Goal: Information Seeking & Learning: Learn about a topic

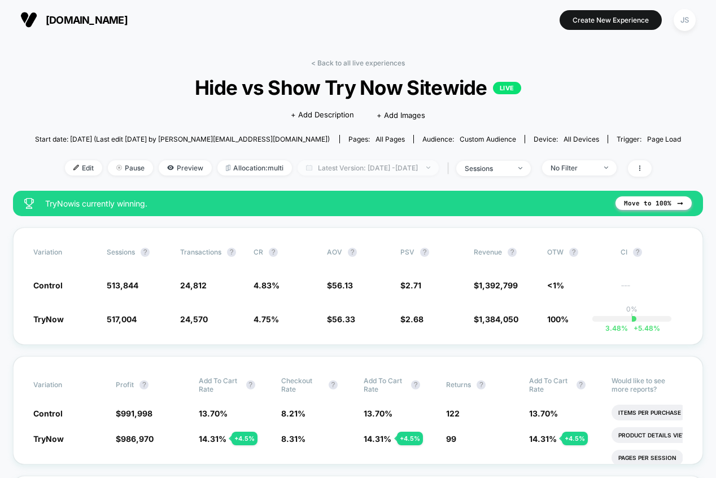
click at [412, 165] on span "Latest Version: [DATE] - [DATE]" at bounding box center [368, 167] width 141 height 15
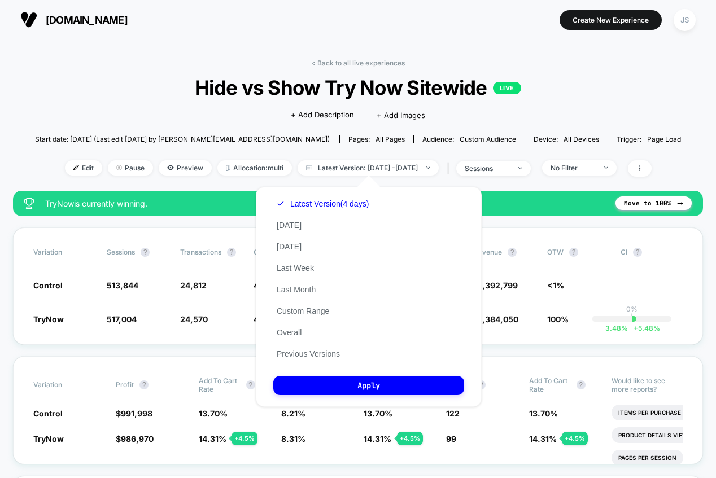
click at [116, 73] on div "< Back to all live experiences Hide vs Show Try Now Sitewide LIVE Click to edit…" at bounding box center [358, 125] width 646 height 132
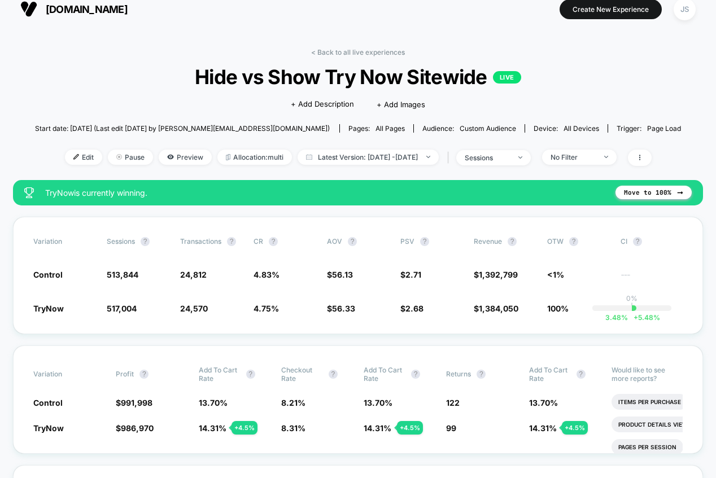
scroll to position [22, 0]
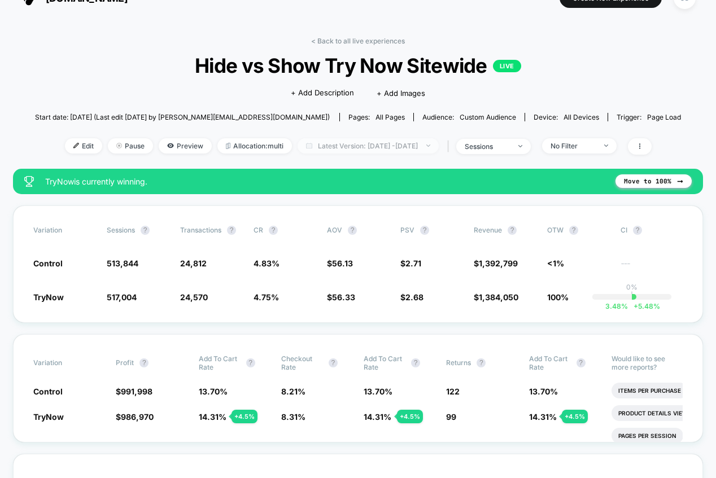
click at [406, 141] on span "Latest Version: [DATE] - [DATE]" at bounding box center [368, 145] width 141 height 15
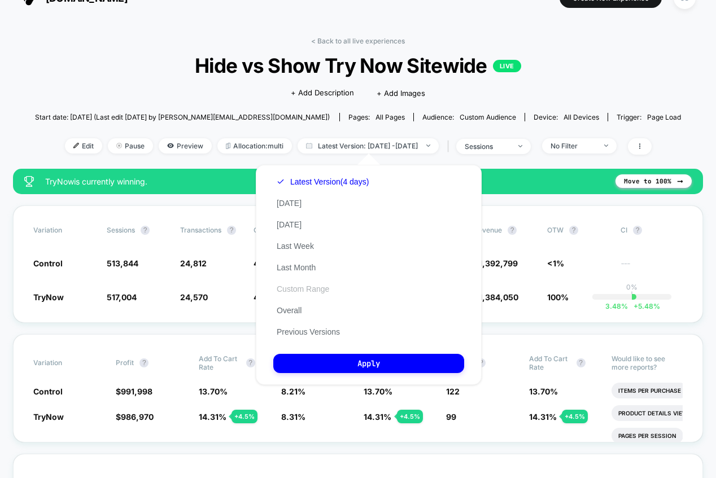
click at [307, 287] on button "Custom Range" at bounding box center [302, 289] width 59 height 10
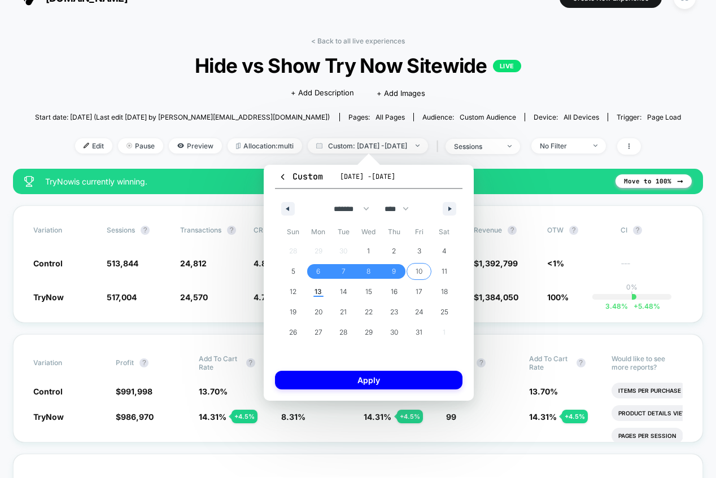
click at [417, 274] on span "10" at bounding box center [419, 271] width 7 height 20
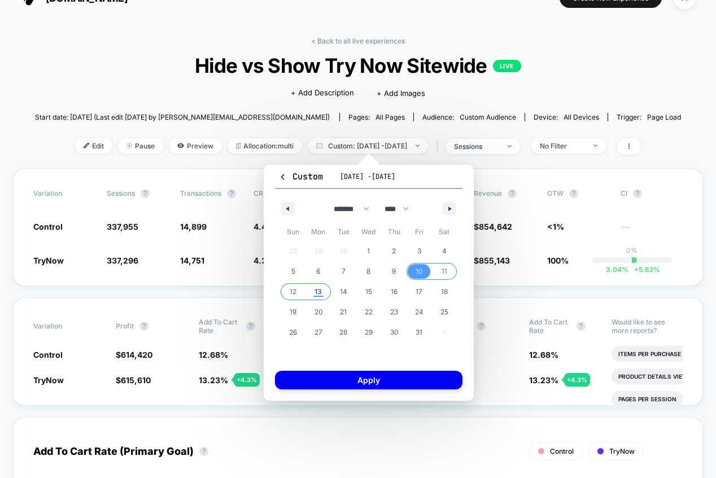
click at [320, 290] on span "13" at bounding box center [317, 292] width 7 height 20
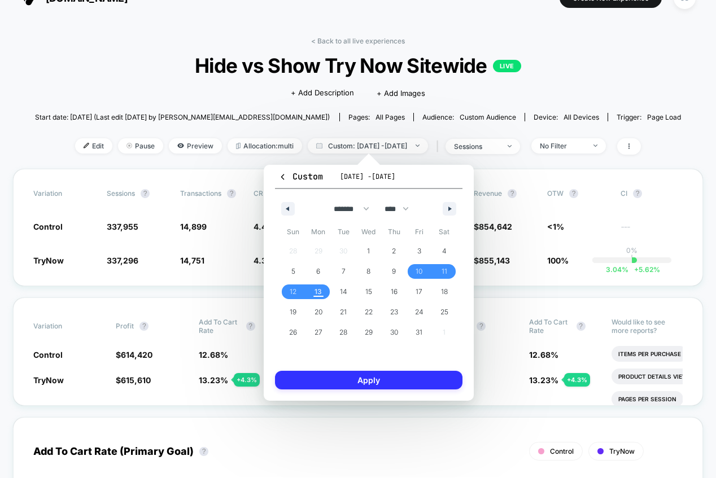
click at [355, 378] on button "Apply" at bounding box center [368, 380] width 187 height 19
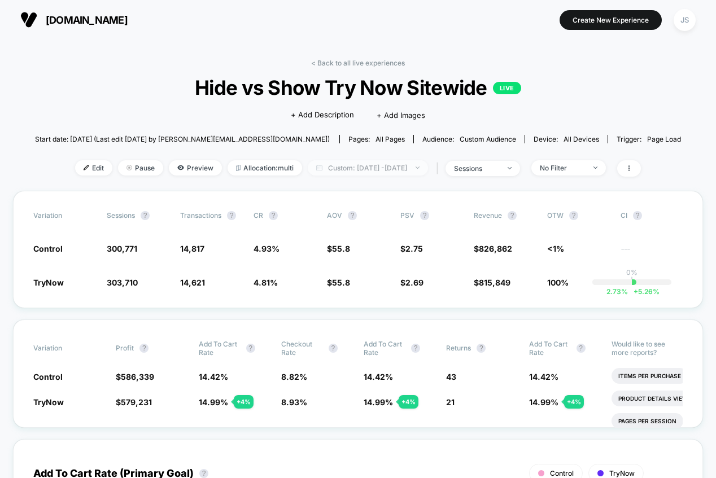
click at [377, 169] on span "Custom: Oct 10, 2025 - Oct 13, 2025" at bounding box center [368, 167] width 120 height 15
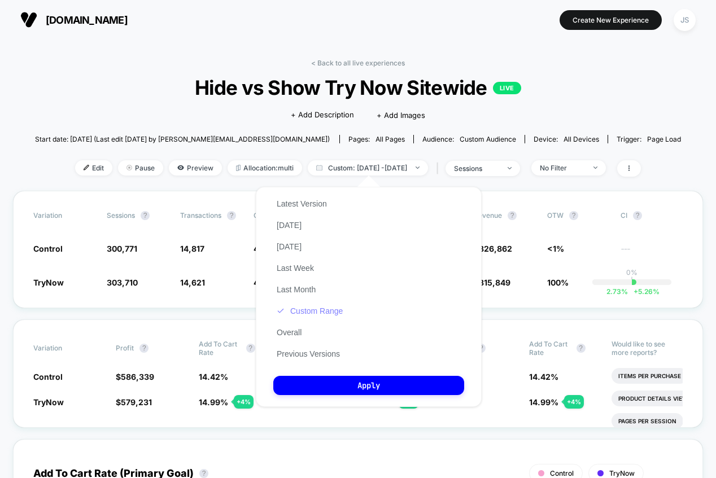
click at [317, 311] on button "Custom Range" at bounding box center [309, 311] width 73 height 10
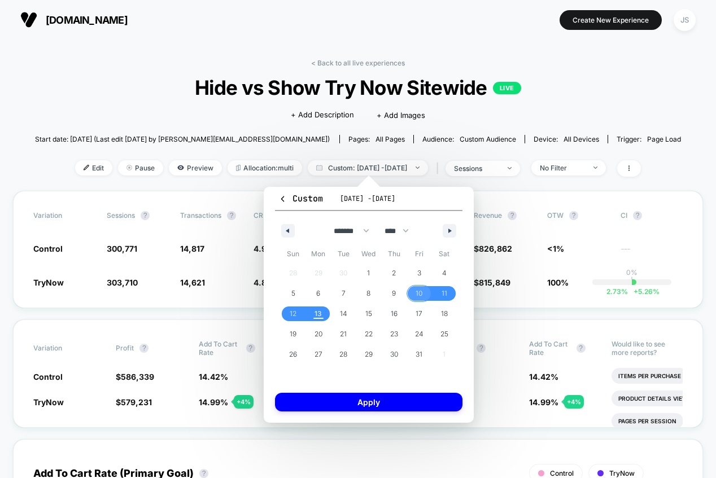
click at [416, 294] on span "10" at bounding box center [419, 293] width 7 height 20
click at [297, 312] on span "12" at bounding box center [293, 314] width 25 height 15
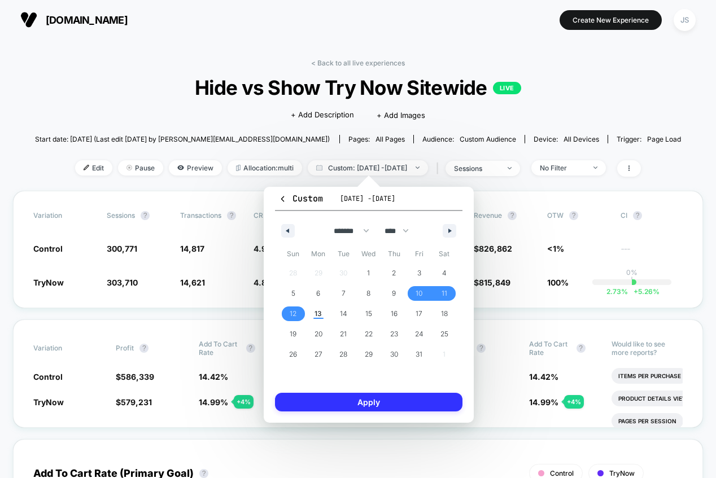
click at [349, 405] on button "Apply" at bounding box center [368, 402] width 187 height 19
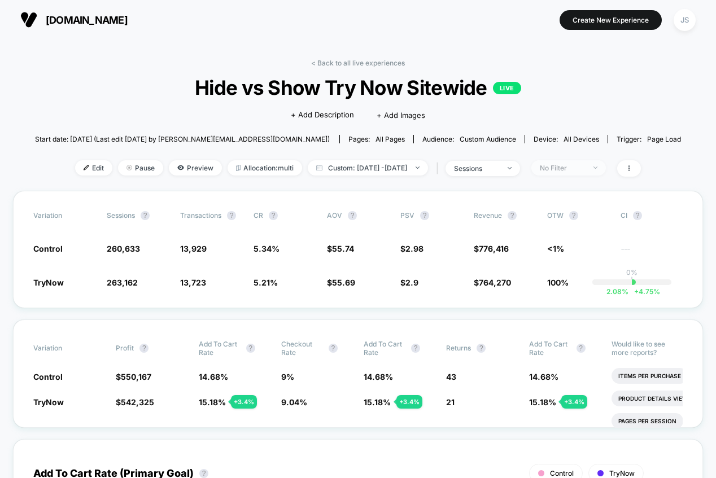
click at [574, 173] on span "No Filter" at bounding box center [568, 167] width 75 height 15
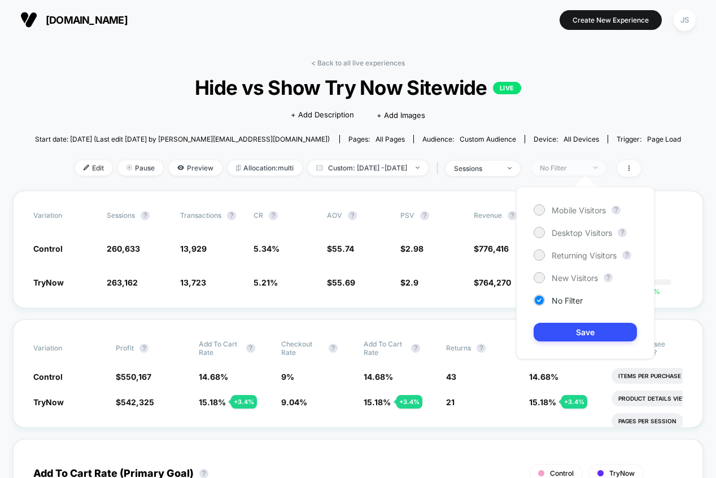
click at [577, 172] on span "No Filter" at bounding box center [568, 167] width 75 height 15
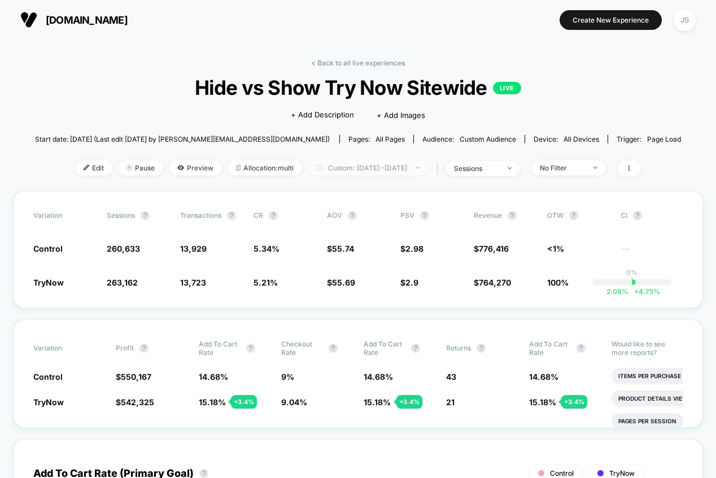
click at [400, 163] on span "Custom: Oct 10, 2025 - Oct 12, 2025" at bounding box center [368, 167] width 120 height 15
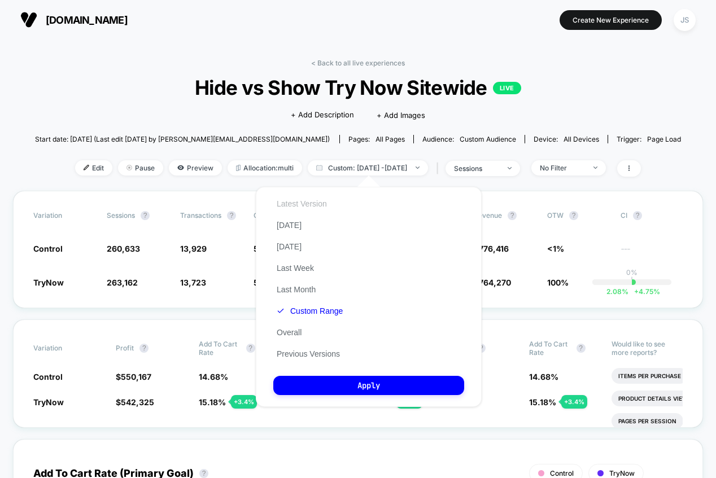
click at [313, 203] on button "Latest Version" at bounding box center [301, 204] width 57 height 10
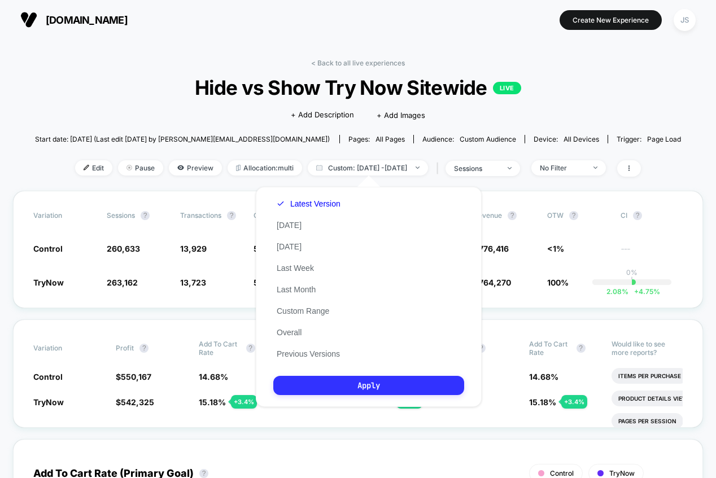
click at [364, 387] on button "Apply" at bounding box center [368, 385] width 191 height 19
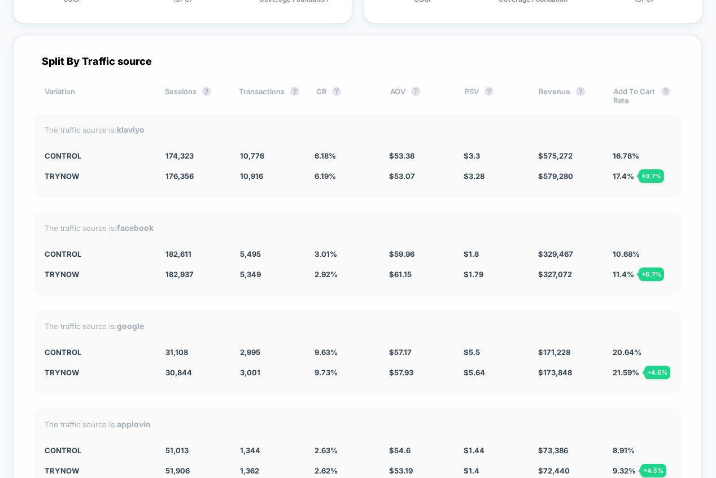
scroll to position [3116, 0]
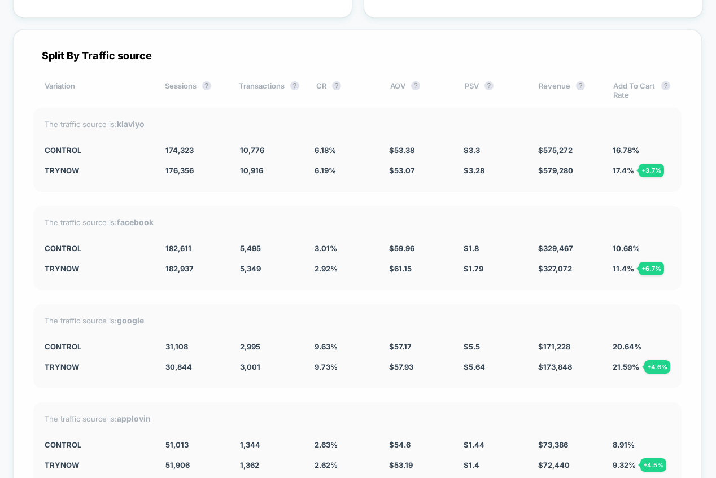
click at [417, 207] on div "The traffic source is: facebook Control 182,611 5,495 3.01 % $ 59.96 $ 1.8 $ 32…" at bounding box center [357, 248] width 648 height 84
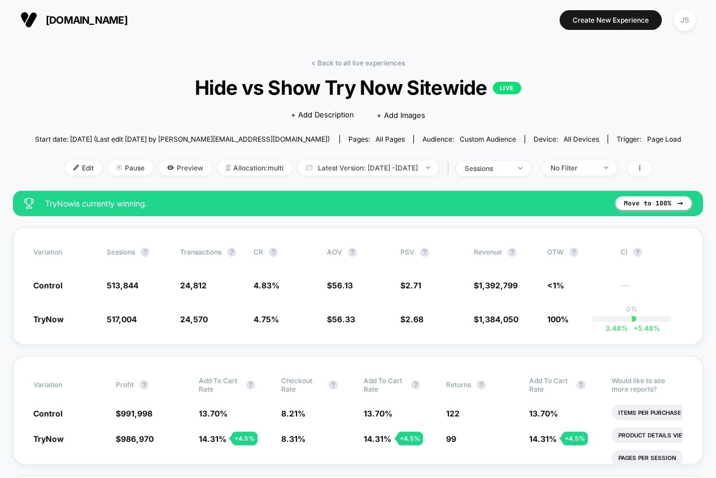
scroll to position [27, 0]
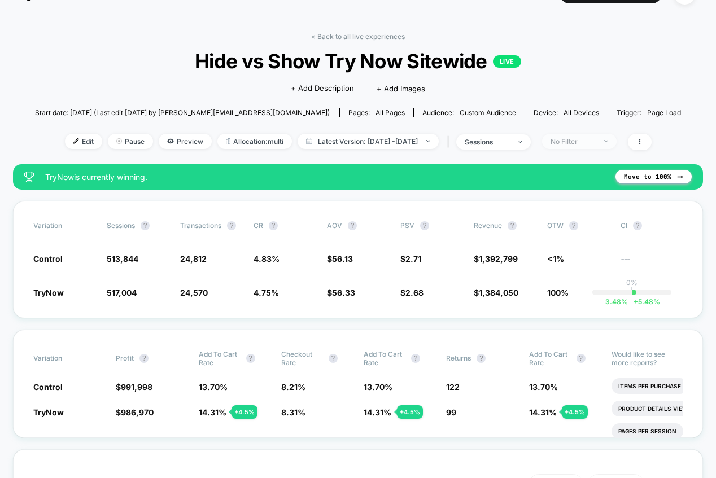
click at [584, 134] on span "No Filter" at bounding box center [579, 141] width 75 height 15
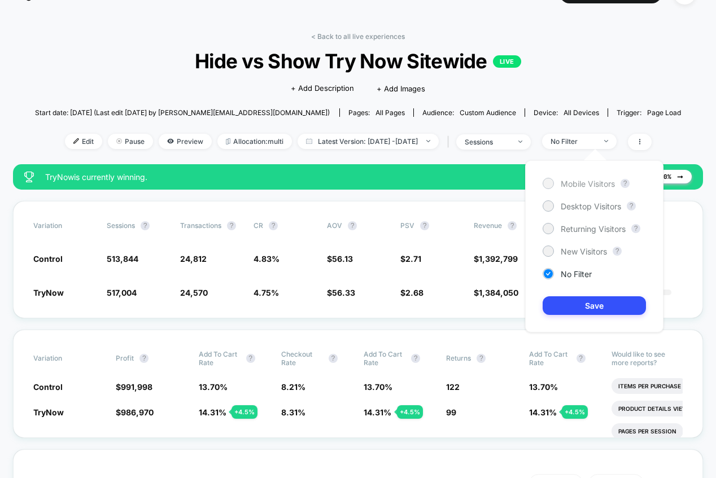
click at [595, 182] on span "Mobile Visitors" at bounding box center [588, 184] width 54 height 10
click at [613, 296] on button "Save" at bounding box center [594, 305] width 103 height 19
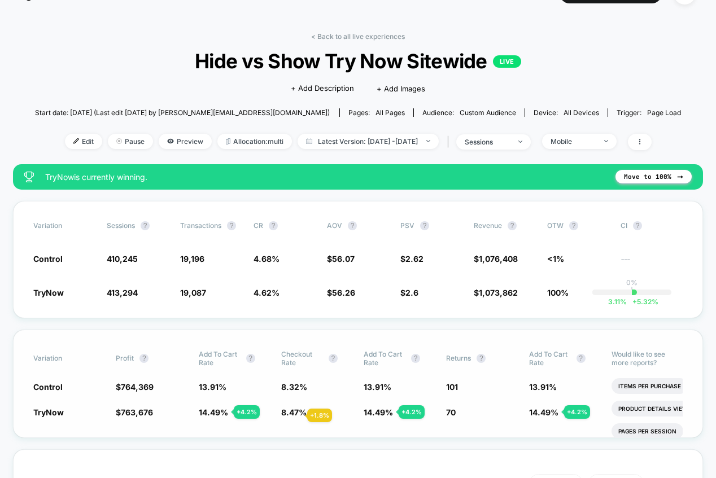
click at [294, 416] on span "8.47 %" at bounding box center [293, 413] width 25 height 10
click at [603, 147] on span "Mobile" at bounding box center [579, 141] width 75 height 15
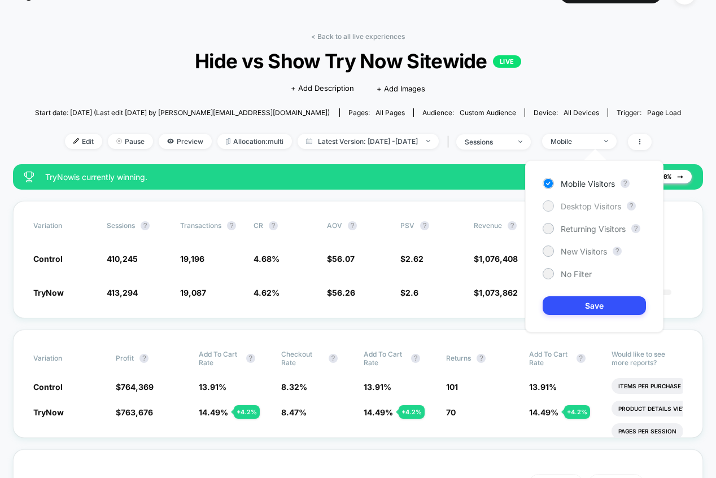
click at [586, 202] on span "Desktop Visitors" at bounding box center [591, 207] width 60 height 10
click at [591, 304] on button "Save" at bounding box center [594, 305] width 103 height 19
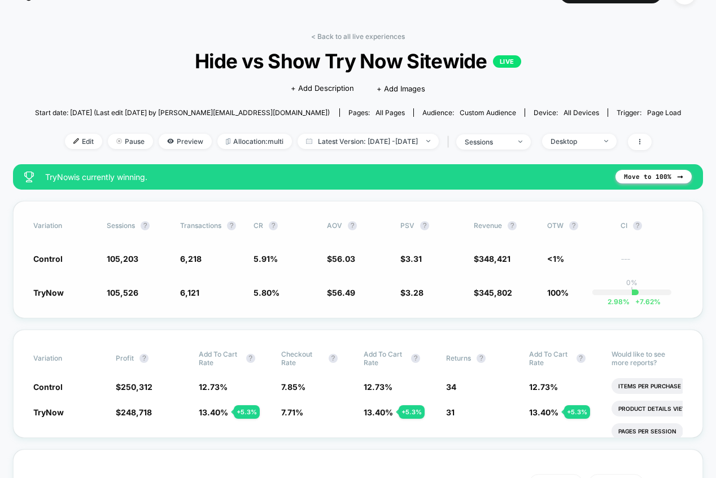
scroll to position [29, 0]
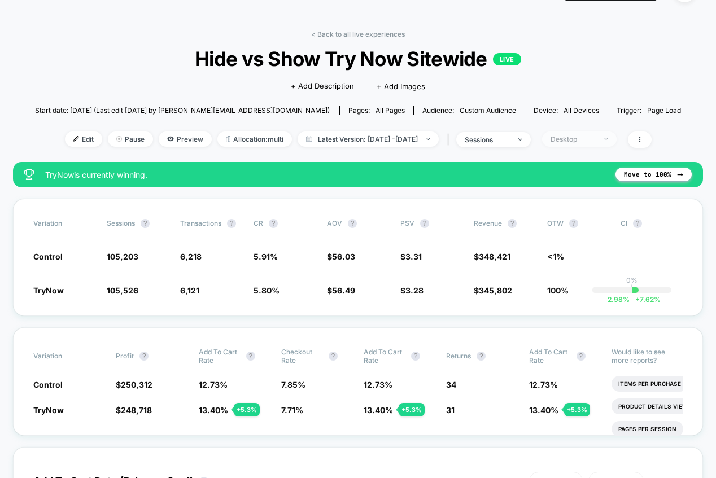
click at [592, 136] on div "Desktop" at bounding box center [572, 139] width 45 height 8
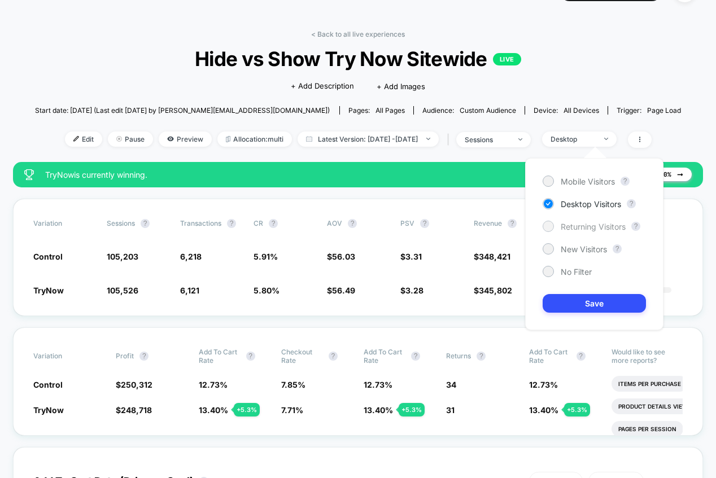
click at [582, 228] on span "Returning Visitors" at bounding box center [593, 227] width 65 height 10
click at [586, 303] on button "Save" at bounding box center [594, 303] width 103 height 19
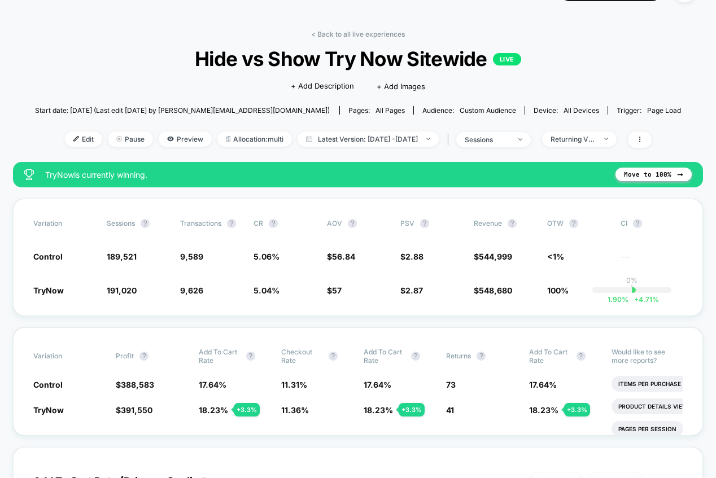
scroll to position [31, 0]
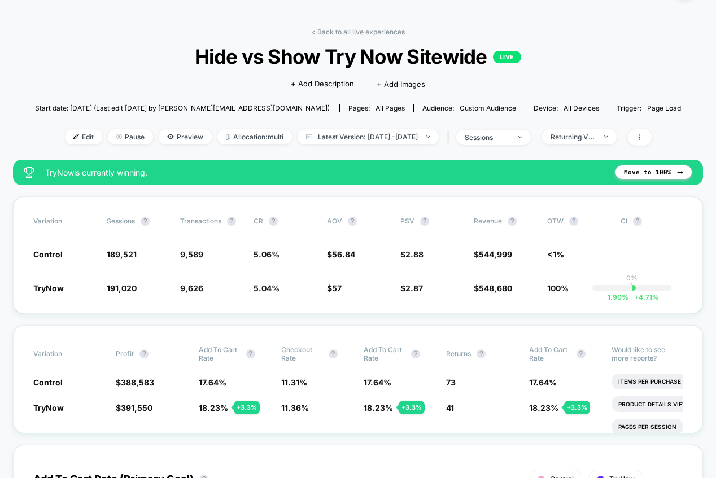
click at [600, 145] on div "Edit Pause Preview Allocation: multi Latest Version: Oct 6, 2025 - Oct 12, 2025…" at bounding box center [358, 137] width 646 height 16
click at [596, 141] on div "Returning Visitors" at bounding box center [572, 137] width 45 height 8
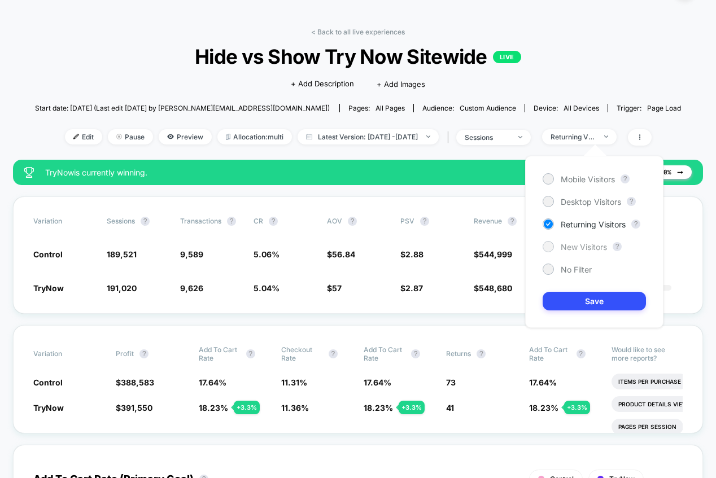
click at [596, 252] on div "New Visitors" at bounding box center [575, 246] width 64 height 11
click at [597, 304] on button "Save" at bounding box center [594, 301] width 103 height 19
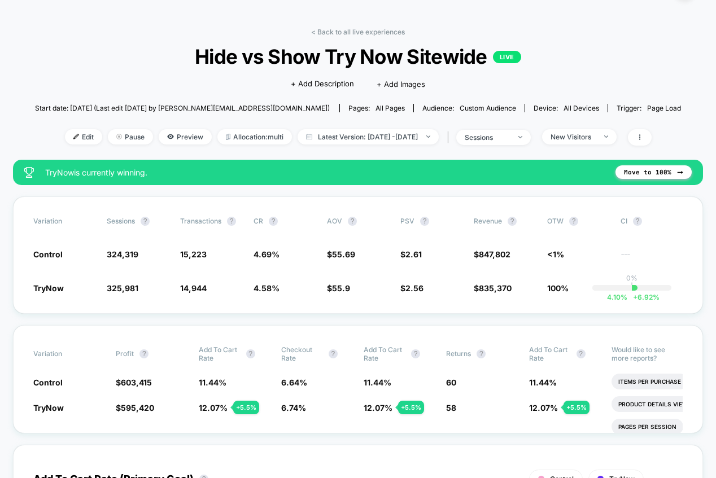
scroll to position [33, 0]
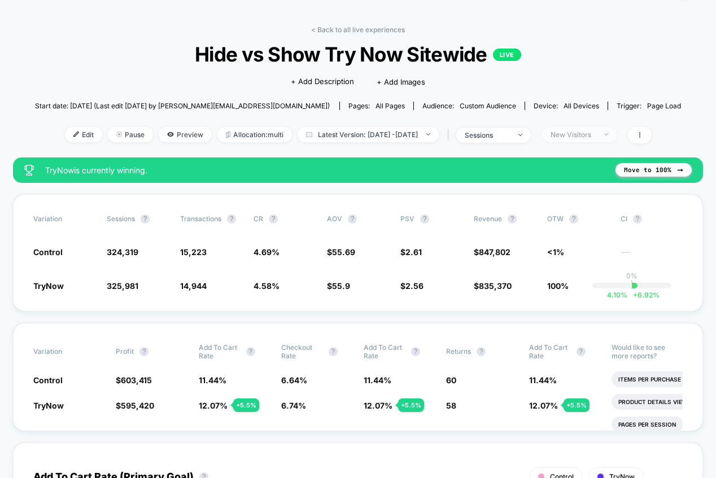
click at [591, 141] on span "New Visitors" at bounding box center [579, 134] width 75 height 15
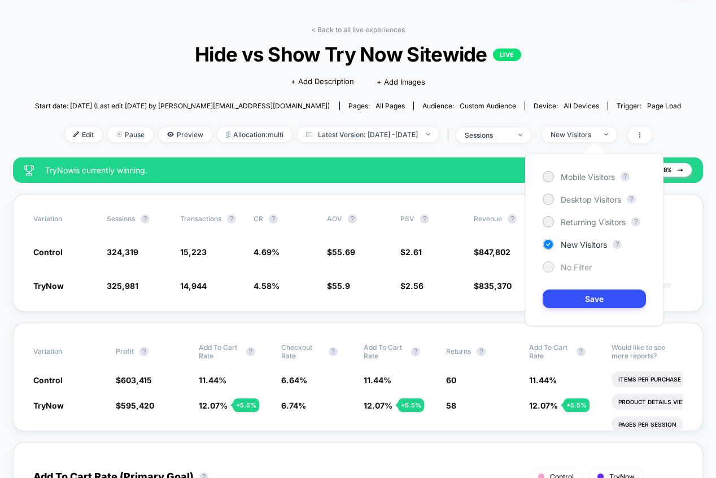
click at [585, 272] on div "No Filter" at bounding box center [567, 266] width 49 height 11
click at [587, 295] on button "Save" at bounding box center [594, 299] width 103 height 19
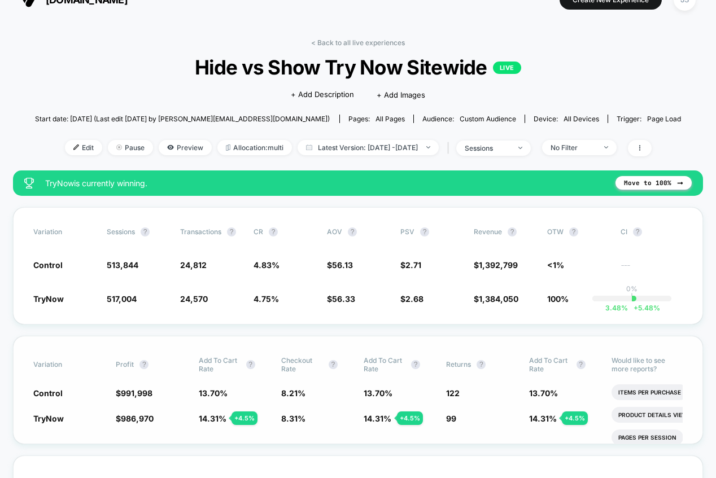
scroll to position [31, 0]
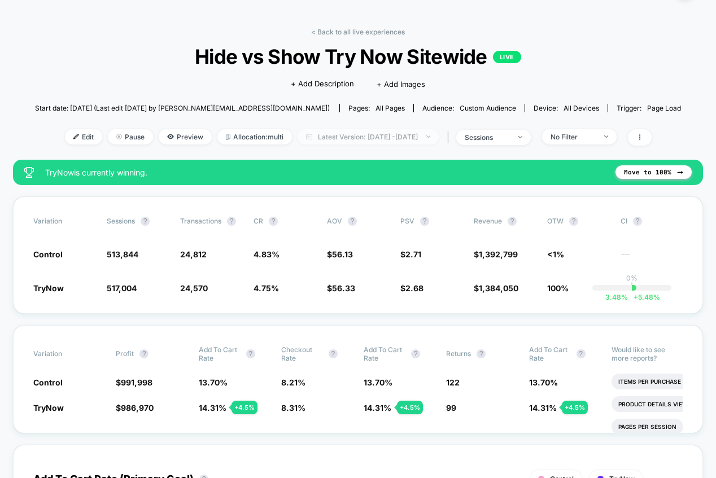
click at [434, 133] on span "Latest Version: Oct 6, 2025 - Oct 12, 2025" at bounding box center [368, 136] width 141 height 15
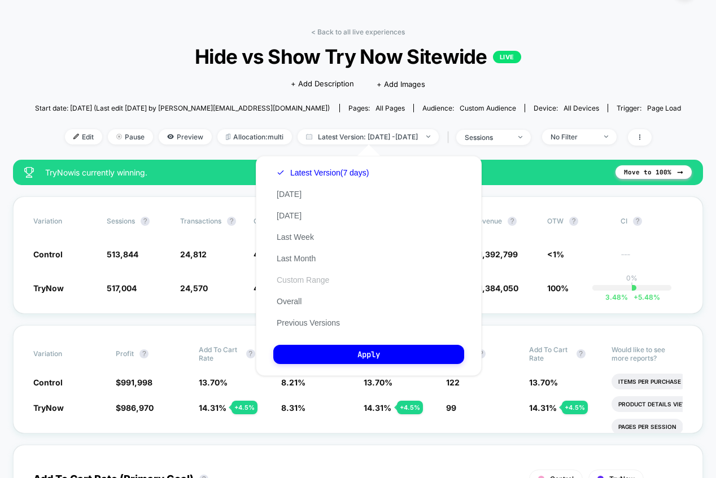
click at [299, 282] on button "Custom Range" at bounding box center [302, 280] width 59 height 10
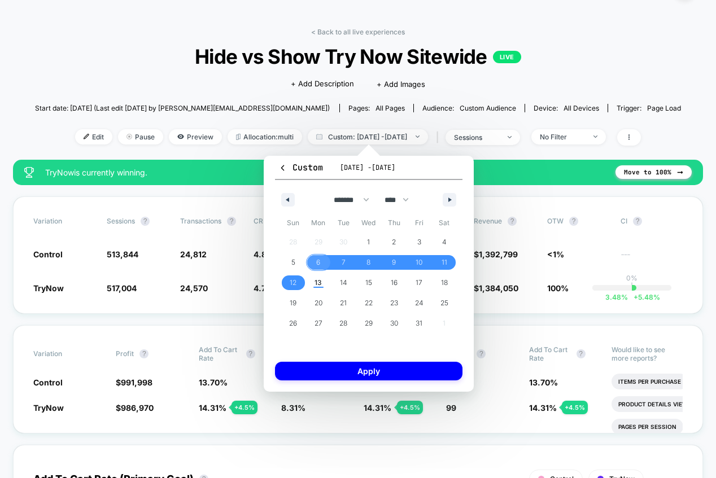
click at [322, 258] on span "6" at bounding box center [318, 262] width 25 height 15
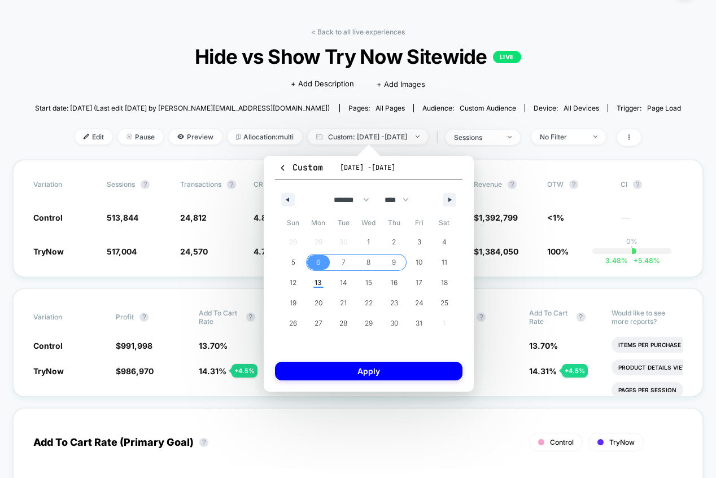
click at [394, 256] on span "9" at bounding box center [394, 262] width 4 height 20
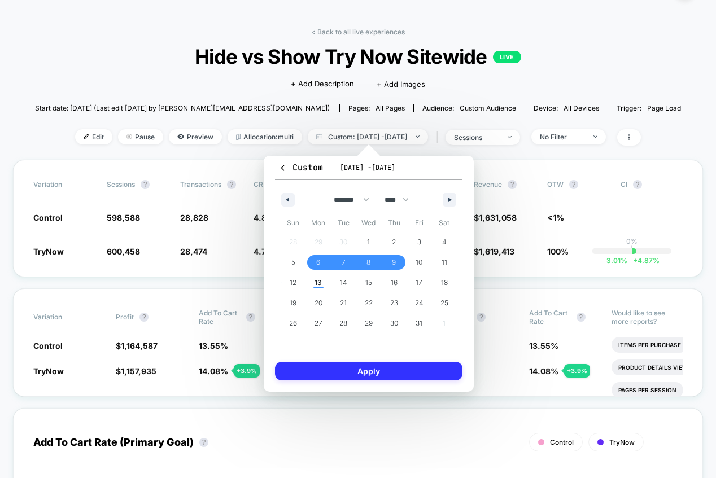
click at [394, 372] on button "Apply" at bounding box center [368, 371] width 187 height 19
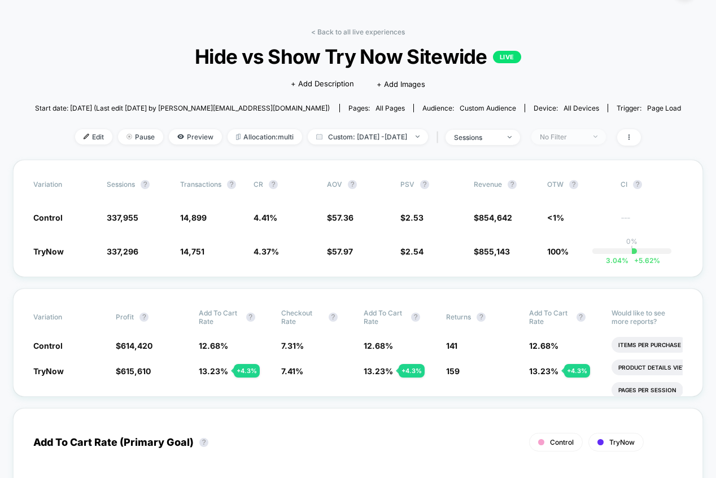
click at [584, 130] on span "No Filter" at bounding box center [568, 136] width 75 height 15
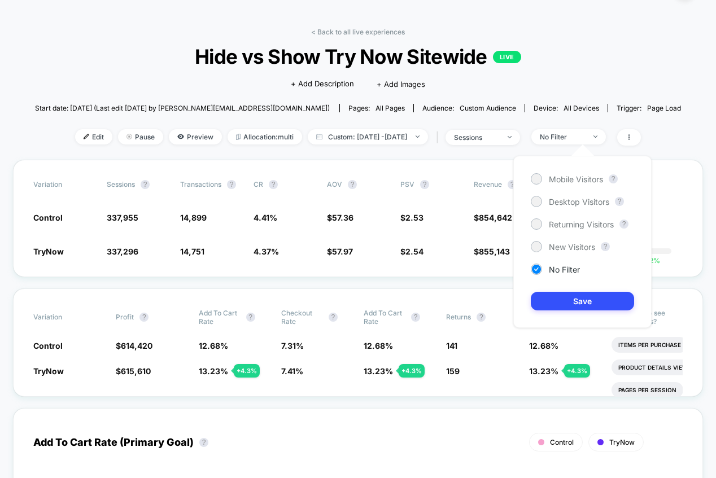
click at [575, 172] on div "Mobile Visitors ? Desktop Visitors ? Returning Visitors ? New Visitors ? No Fil…" at bounding box center [582, 242] width 138 height 172
click at [573, 180] on span "Mobile Visitors" at bounding box center [576, 179] width 54 height 10
click at [576, 295] on button "Save" at bounding box center [582, 301] width 103 height 19
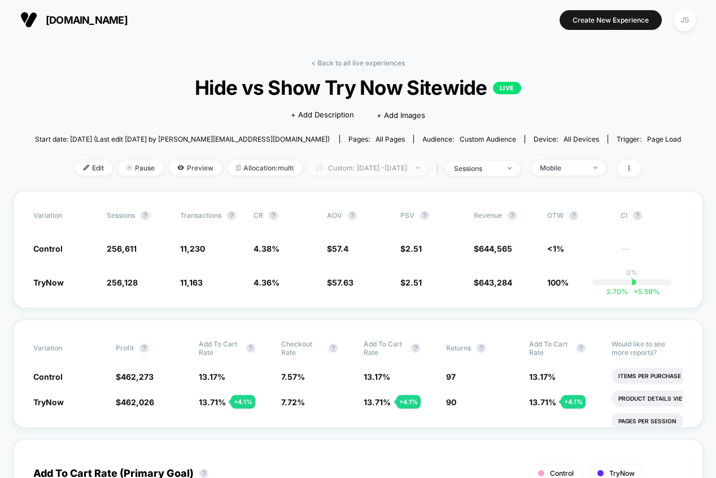
click at [405, 174] on span "Custom: Oct 6, 2025 - Oct 9, 2025" at bounding box center [368, 167] width 120 height 15
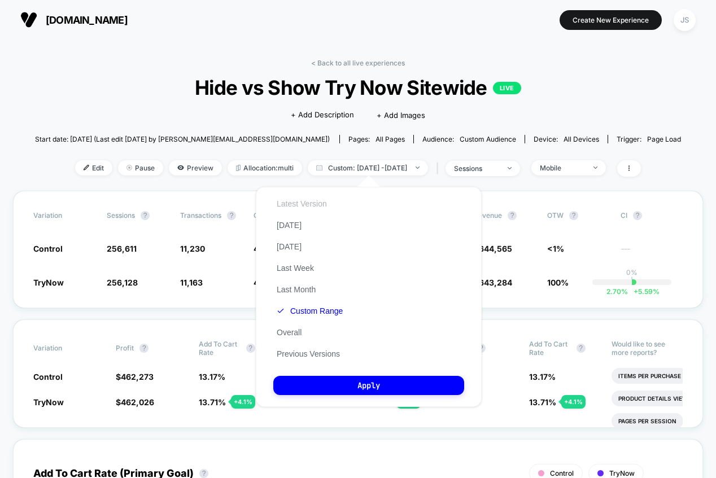
click at [311, 207] on button "Latest Version" at bounding box center [301, 204] width 57 height 10
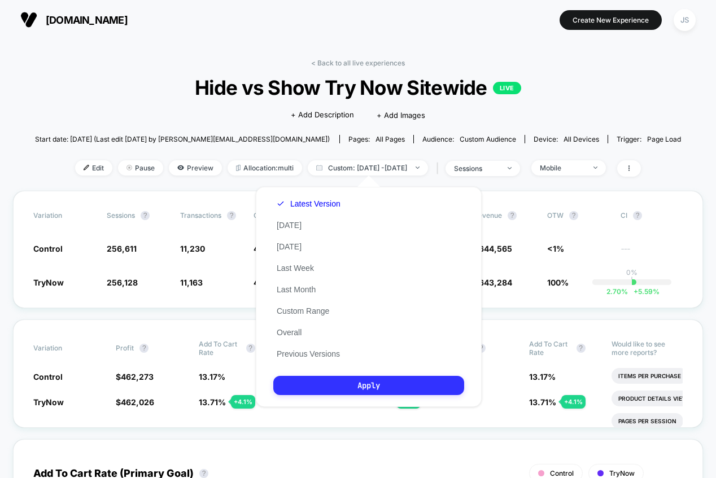
click at [381, 393] on button "Apply" at bounding box center [368, 385] width 191 height 19
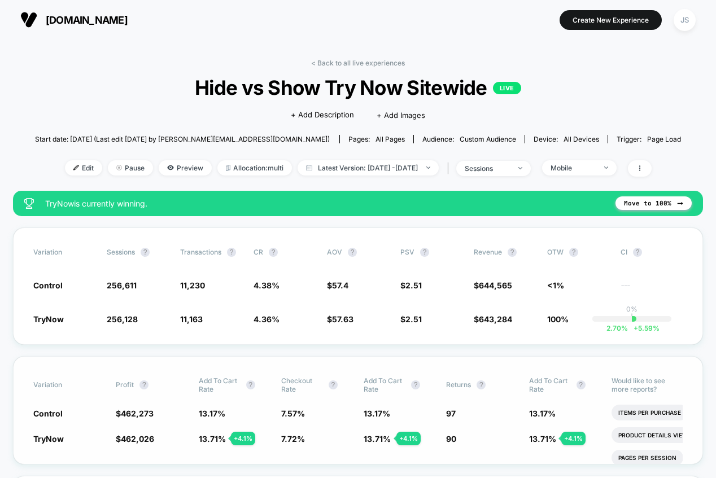
click at [381, 377] on span "Add To Cart Rate" at bounding box center [385, 385] width 42 height 17
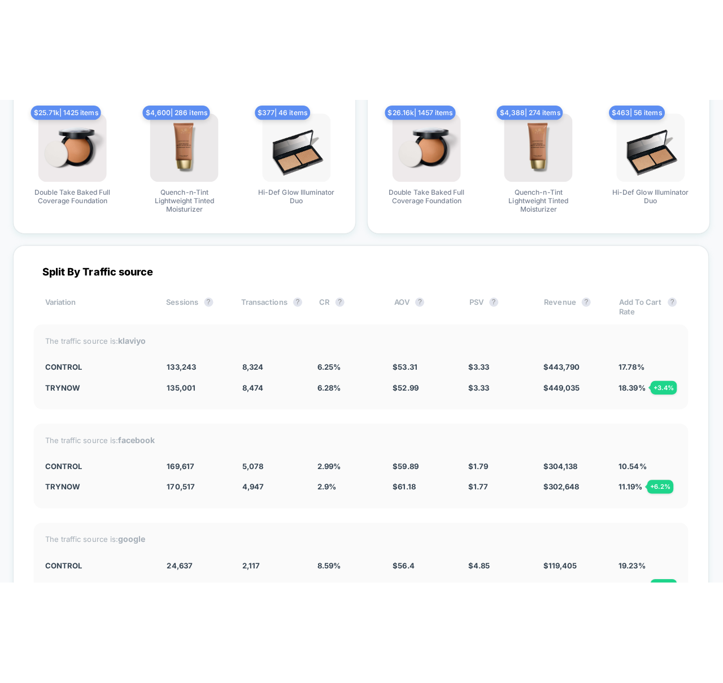
scroll to position [3135, 0]
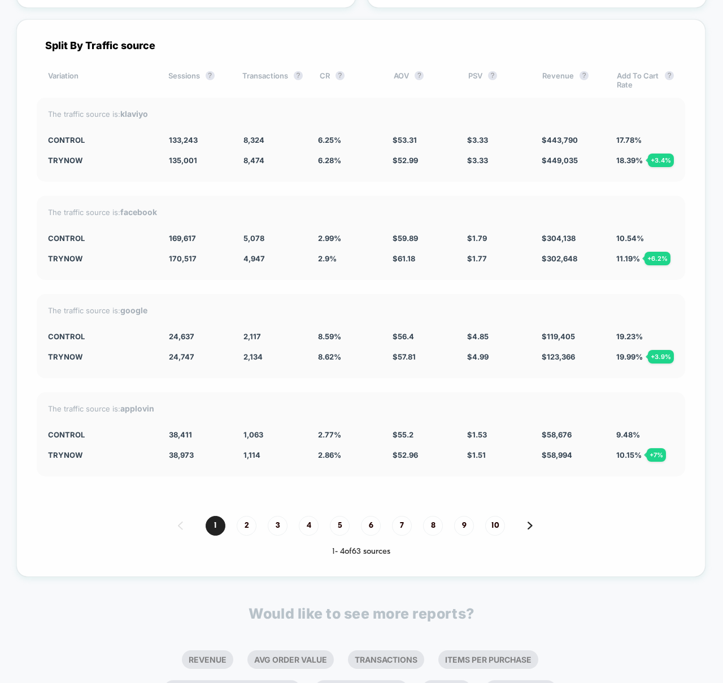
click at [115, 478] on div "1 2 3 4 5 6 7 8 9 10" at bounding box center [361, 526] width 648 height 20
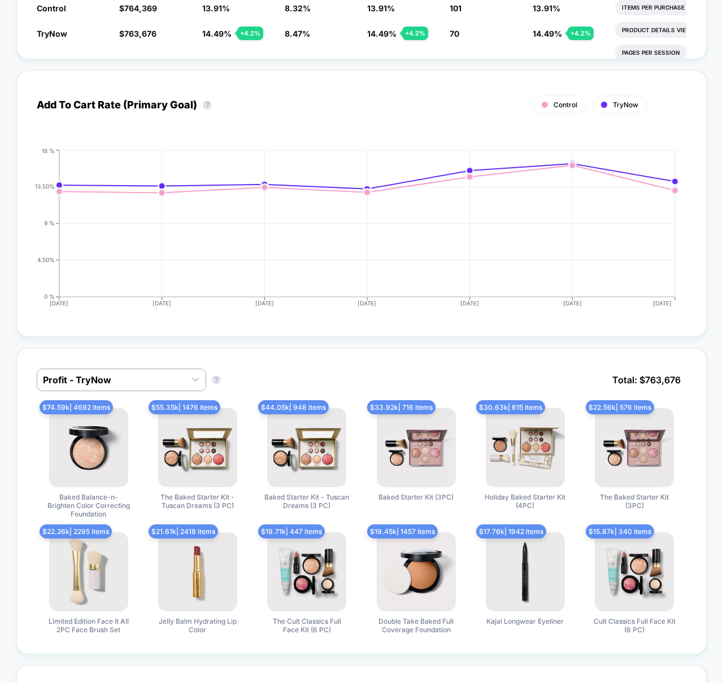
scroll to position [0, 0]
